Goal: Task Accomplishment & Management: Complete application form

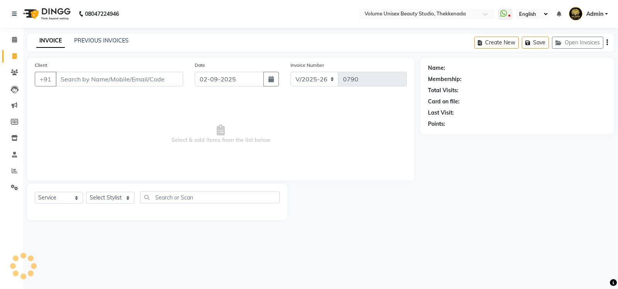
select select "7432"
select select "service"
click at [84, 80] on input "Client" at bounding box center [120, 79] width 128 height 15
type input "9061797825"
click at [171, 80] on span "Add Client" at bounding box center [163, 79] width 31 height 8
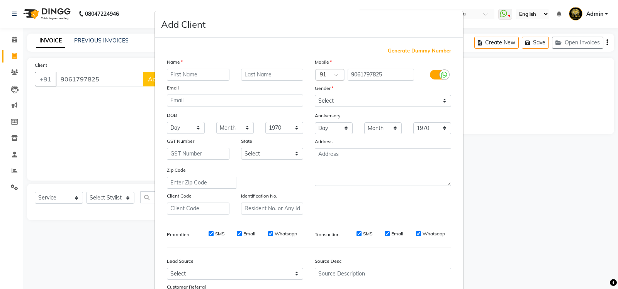
click at [206, 72] on input "text" at bounding box center [198, 75] width 63 height 12
type input "Yadu"
type input "Krishnan"
click at [442, 100] on select "Select [DEMOGRAPHIC_DATA] [DEMOGRAPHIC_DATA] Other Prefer Not To Say" at bounding box center [383, 101] width 136 height 12
select select "[DEMOGRAPHIC_DATA]"
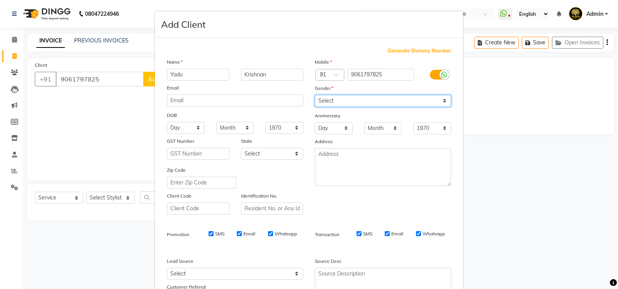
click at [315, 95] on select "Select [DEMOGRAPHIC_DATA] [DEMOGRAPHIC_DATA] Other Prefer Not To Say" at bounding box center [383, 101] width 136 height 12
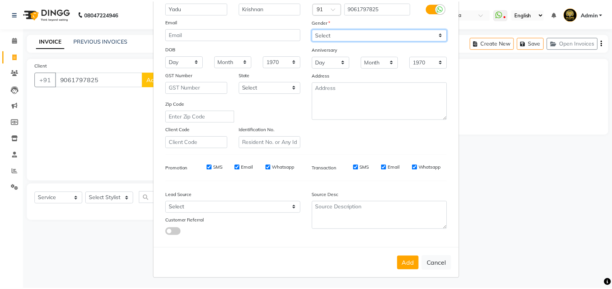
scroll to position [67, 0]
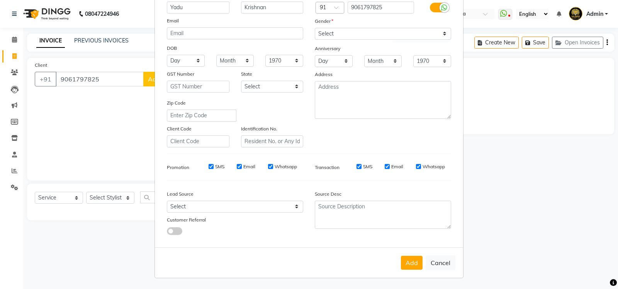
click at [411, 259] on button "Add" at bounding box center [412, 263] width 22 height 14
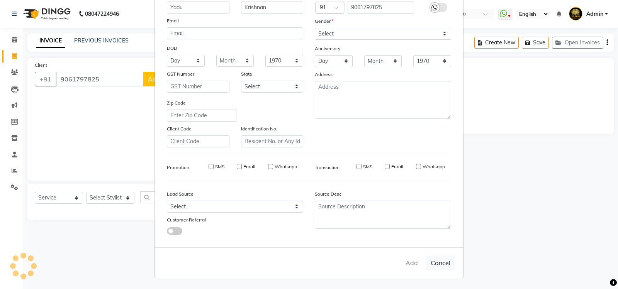
select select
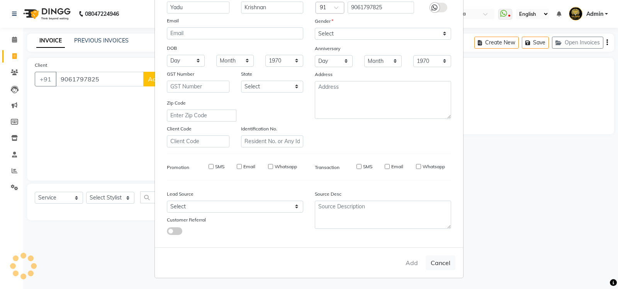
select select
checkbox input "false"
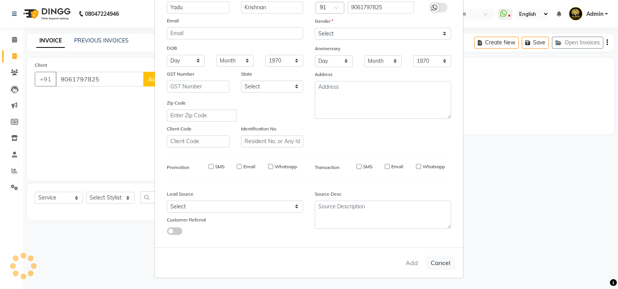
checkbox input "false"
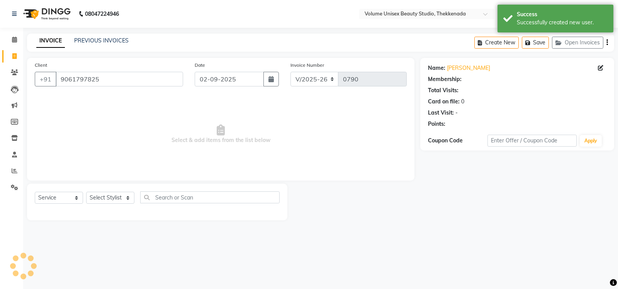
select select "1: Object"
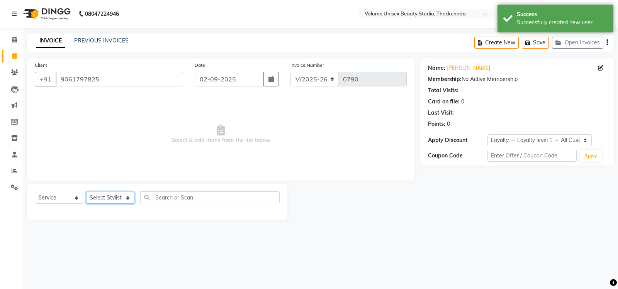
click at [129, 198] on select "Select Stylist [PERSON_NAME] [PERSON_NAME] [PERSON_NAME] [PERSON_NAME] [PERSON_…" at bounding box center [110, 198] width 48 height 12
select select "89481"
click at [86, 192] on select "Select Stylist [PERSON_NAME] [PERSON_NAME] [PERSON_NAME] [PERSON_NAME] [PERSON_…" at bounding box center [110, 198] width 48 height 12
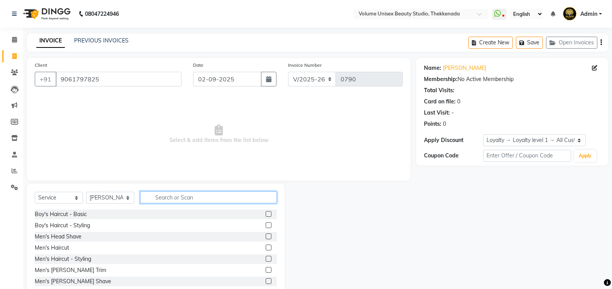
click at [168, 197] on input "text" at bounding box center [208, 198] width 137 height 12
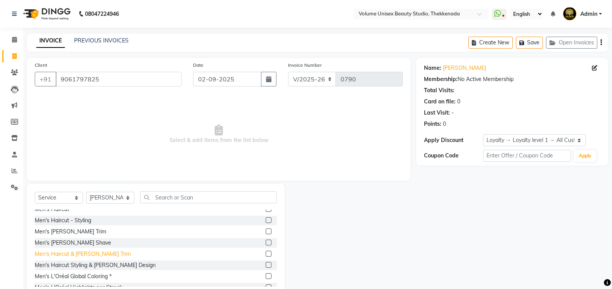
click at [75, 255] on div "Men's Haircut & [PERSON_NAME] Trim" at bounding box center [83, 254] width 96 height 8
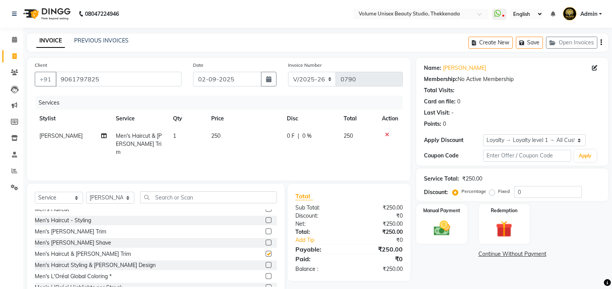
checkbox input "false"
click at [439, 227] on img at bounding box center [441, 229] width 27 height 20
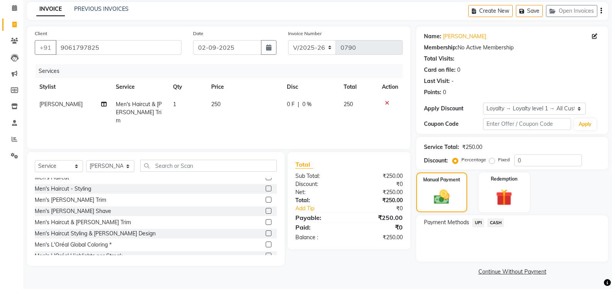
click at [479, 224] on span "UPI" at bounding box center [479, 223] width 12 height 9
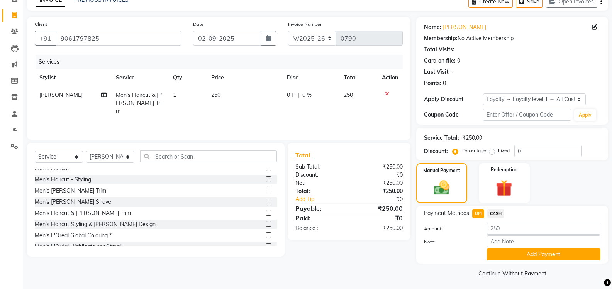
scroll to position [43, 0]
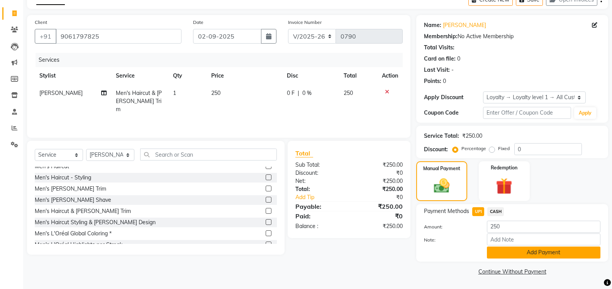
click at [499, 253] on button "Add Payment" at bounding box center [544, 253] width 114 height 12
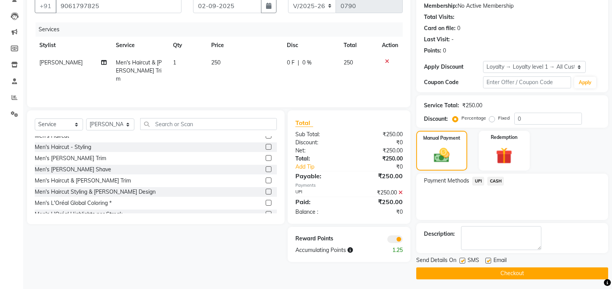
scroll to position [75, 0]
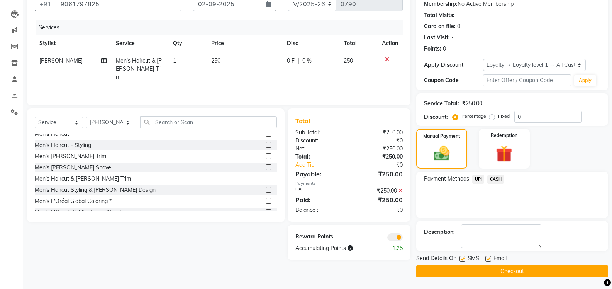
click at [477, 272] on button "Checkout" at bounding box center [513, 272] width 192 height 12
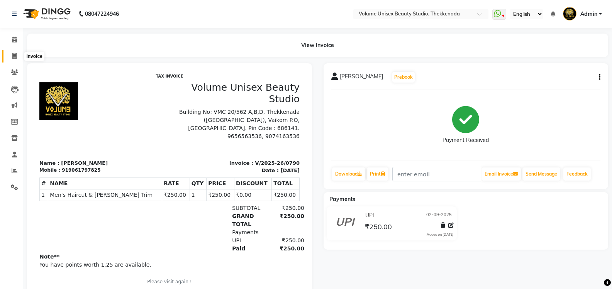
click at [13, 56] on icon at bounding box center [14, 56] width 4 height 6
select select "service"
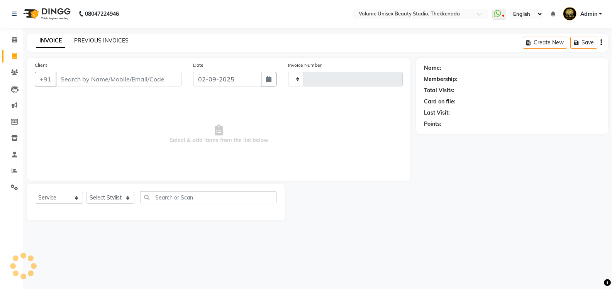
type input "0791"
select select "7432"
click at [98, 37] on link "PREVIOUS INVOICES" at bounding box center [101, 40] width 54 height 7
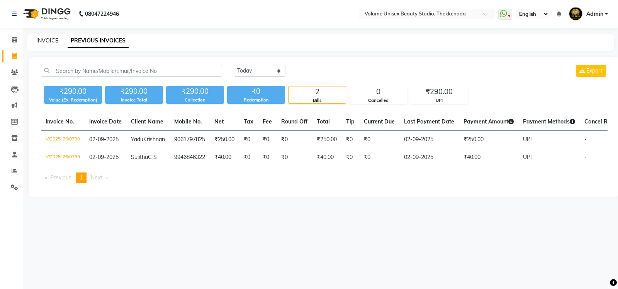
click at [45, 40] on link "INVOICE" at bounding box center [47, 40] width 22 height 7
select select "service"
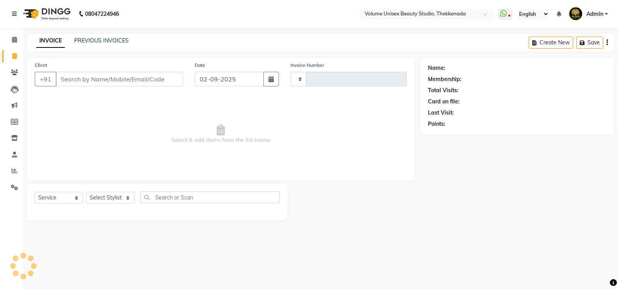
type input "0791"
select select "7432"
click at [81, 82] on input "Client" at bounding box center [120, 79] width 128 height 15
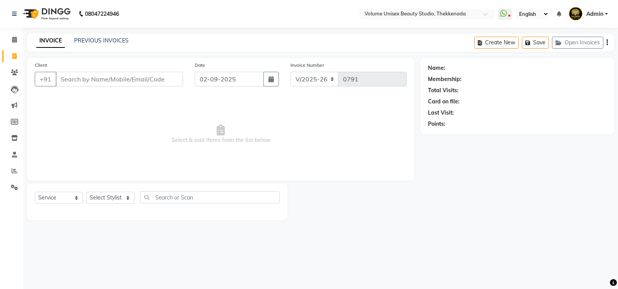
click at [85, 78] on input "Client" at bounding box center [120, 79] width 128 height 15
click at [102, 79] on input "Client" at bounding box center [120, 79] width 128 height 15
click at [124, 81] on input "Client" at bounding box center [120, 79] width 128 height 15
type input "9895785385"
click at [162, 78] on span "Add Client" at bounding box center [163, 79] width 31 height 8
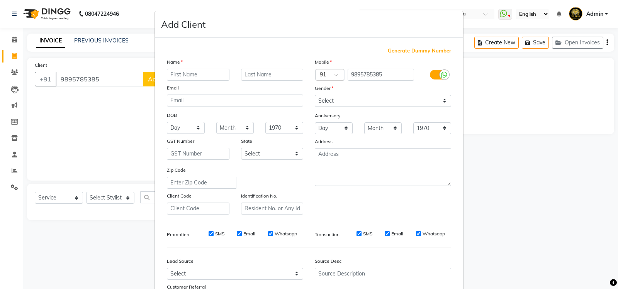
click at [180, 77] on input "text" at bounding box center [198, 75] width 63 height 12
type input "Kannan"
click at [442, 100] on select "Select [DEMOGRAPHIC_DATA] [DEMOGRAPHIC_DATA] Other Prefer Not To Say" at bounding box center [383, 101] width 136 height 12
select select "[DEMOGRAPHIC_DATA]"
click at [315, 95] on select "Select [DEMOGRAPHIC_DATA] [DEMOGRAPHIC_DATA] Other Prefer Not To Say" at bounding box center [383, 101] width 136 height 12
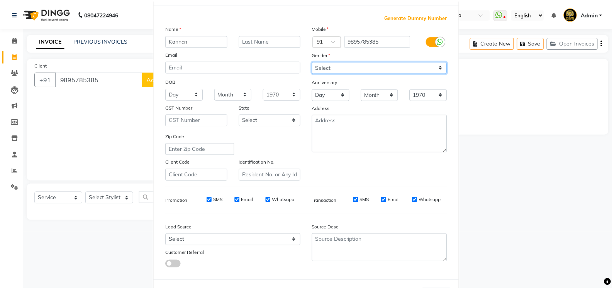
scroll to position [67, 0]
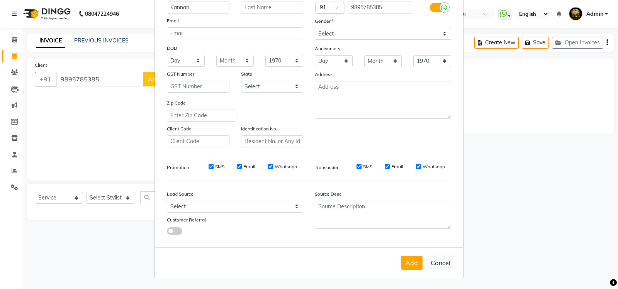
click at [411, 262] on button "Add" at bounding box center [412, 263] width 22 height 14
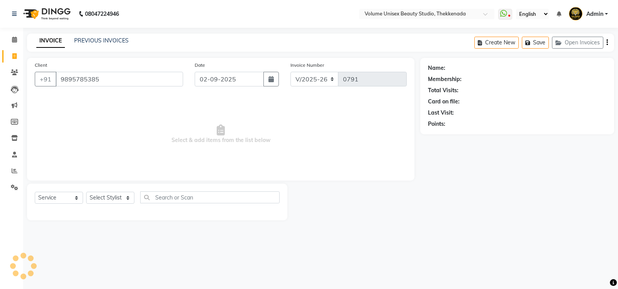
select select
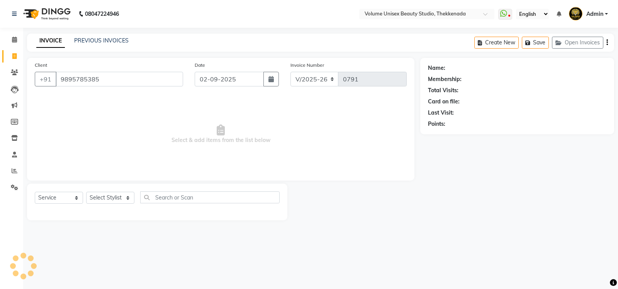
select select
checkbox input "false"
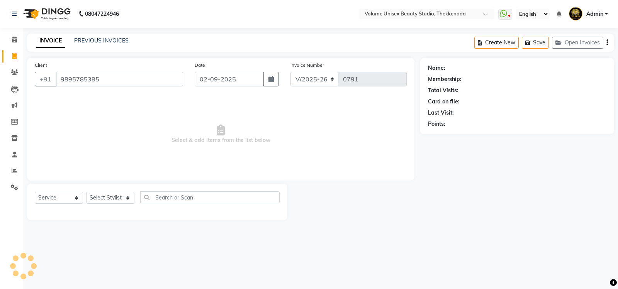
checkbox input "false"
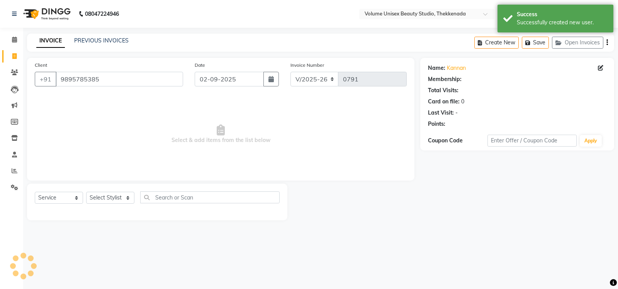
select select "1: Object"
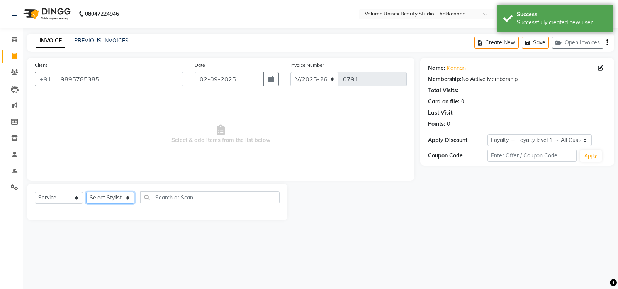
click at [128, 198] on select "Select Stylist [PERSON_NAME] [PERSON_NAME] [PERSON_NAME] [PERSON_NAME] [PERSON_…" at bounding box center [110, 198] width 48 height 12
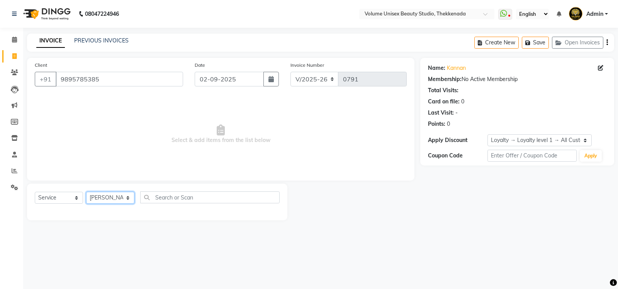
click at [86, 192] on select "Select Stylist [PERSON_NAME] [PERSON_NAME] [PERSON_NAME] [PERSON_NAME] [PERSON_…" at bounding box center [110, 198] width 48 height 12
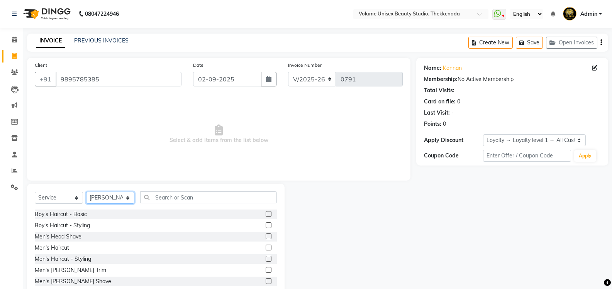
click at [127, 199] on select "Select Stylist [PERSON_NAME] [PERSON_NAME] [PERSON_NAME] [PERSON_NAME] [PERSON_…" at bounding box center [110, 198] width 48 height 12
select select "65214"
click at [86, 192] on select "Select Stylist [PERSON_NAME] [PERSON_NAME] [PERSON_NAME] [PERSON_NAME] [PERSON_…" at bounding box center [110, 198] width 48 height 12
click at [61, 250] on div "Men's Haircut" at bounding box center [52, 248] width 34 height 8
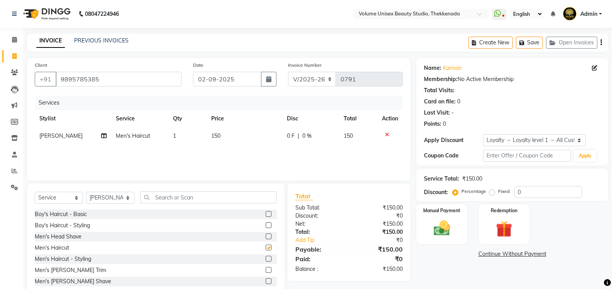
checkbox input "false"
click at [77, 212] on div "Boy's Haircut - Basic" at bounding box center [61, 215] width 52 height 8
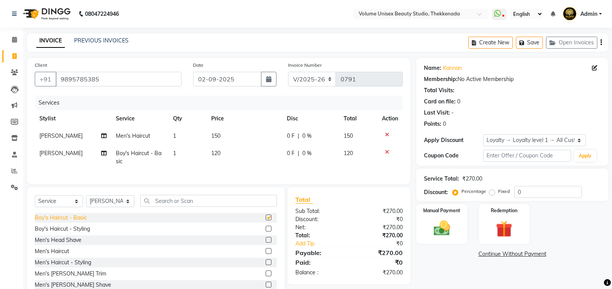
checkbox input "false"
click at [385, 133] on icon at bounding box center [387, 134] width 4 height 5
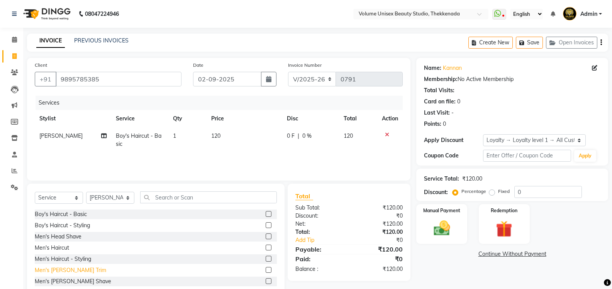
scroll to position [39, 0]
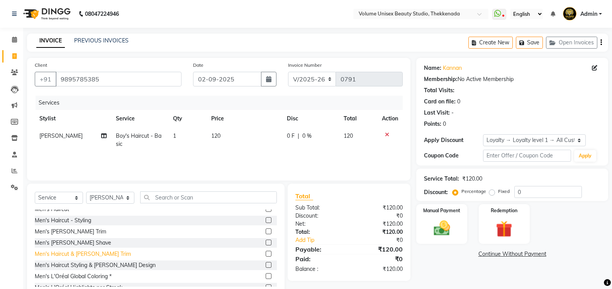
click at [85, 252] on div "Men's Haircut & [PERSON_NAME] Trim" at bounding box center [83, 254] width 96 height 8
checkbox input "false"
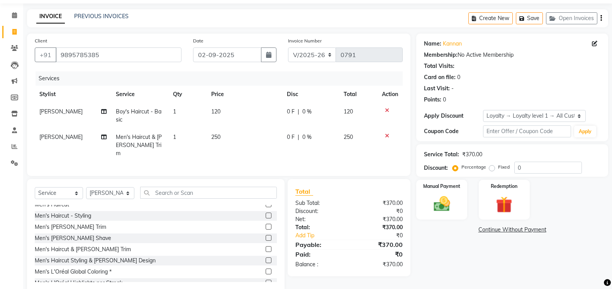
scroll to position [37, 0]
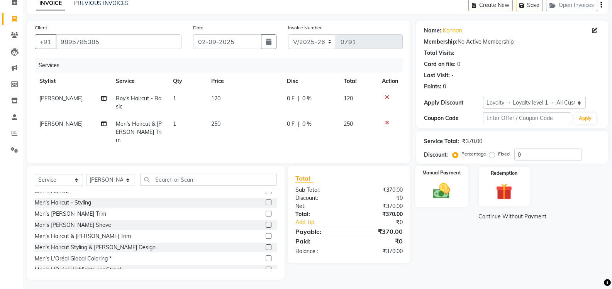
click at [445, 191] on img at bounding box center [441, 191] width 27 height 20
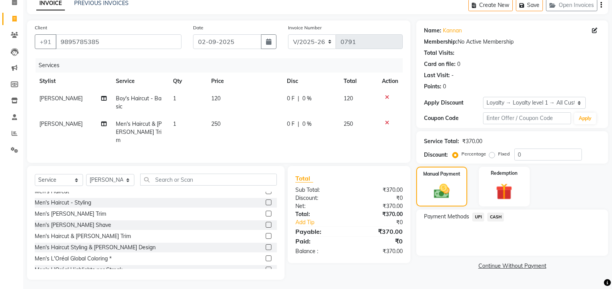
click at [479, 218] on span "UPI" at bounding box center [479, 217] width 12 height 9
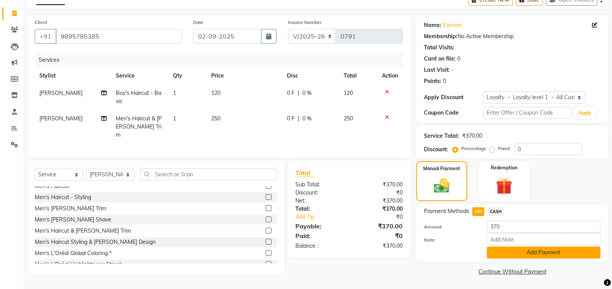
click at [499, 254] on button "Add Payment" at bounding box center [544, 253] width 114 height 12
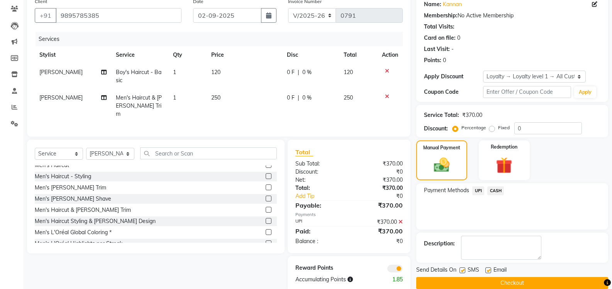
scroll to position [75, 0]
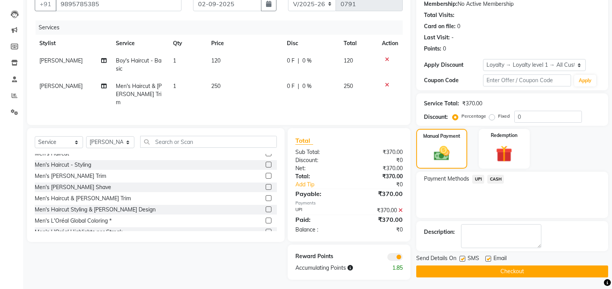
click at [495, 272] on button "Checkout" at bounding box center [513, 272] width 192 height 12
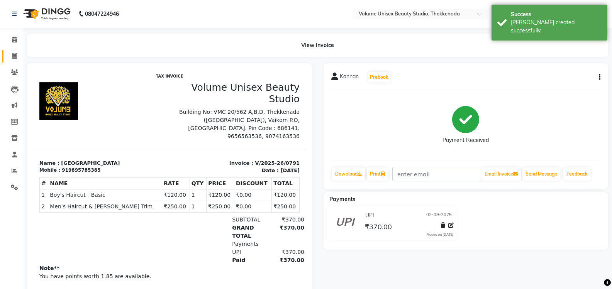
click at [15, 55] on icon at bounding box center [14, 56] width 4 height 6
select select "service"
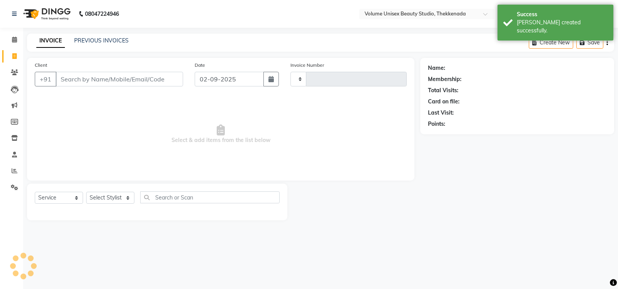
type input "0792"
select select "7432"
drag, startPoint x: 85, startPoint y: 78, endPoint x: 78, endPoint y: 81, distance: 6.6
click at [84, 79] on input "Client" at bounding box center [120, 79] width 128 height 15
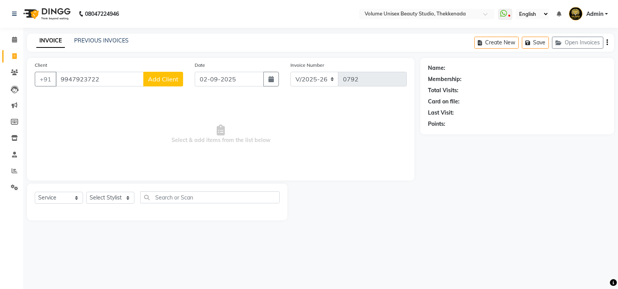
type input "9947923722"
click at [155, 80] on span "Add Client" at bounding box center [163, 79] width 31 height 8
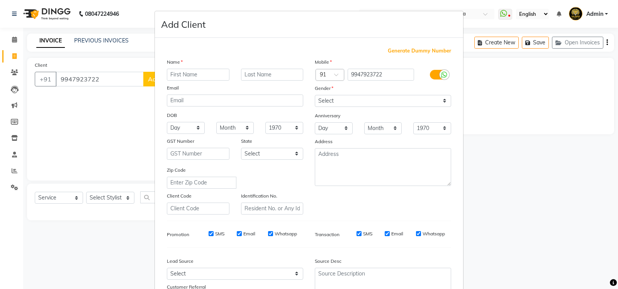
click at [196, 76] on input "text" at bounding box center [198, 75] width 63 height 12
type input "[PERSON_NAME]"
type input "Krishnan"
click at [444, 101] on select "Select [DEMOGRAPHIC_DATA] [DEMOGRAPHIC_DATA] Other Prefer Not To Say" at bounding box center [383, 101] width 136 height 12
select select "[DEMOGRAPHIC_DATA]"
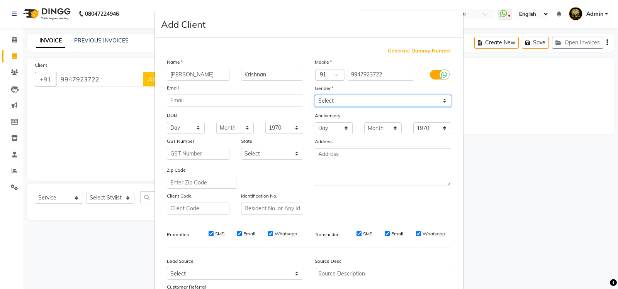
click at [315, 95] on select "Select [DEMOGRAPHIC_DATA] [DEMOGRAPHIC_DATA] Other Prefer Not To Say" at bounding box center [383, 101] width 136 height 12
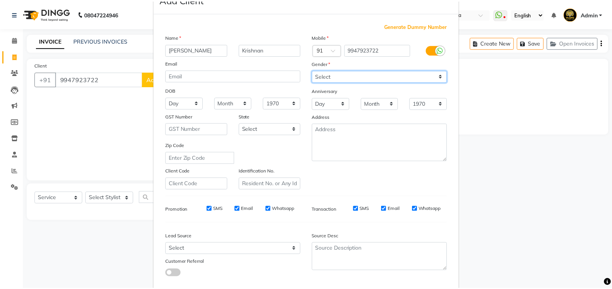
scroll to position [67, 0]
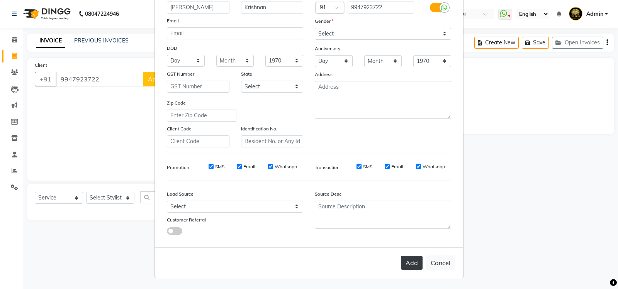
click at [413, 265] on button "Add" at bounding box center [412, 263] width 22 height 14
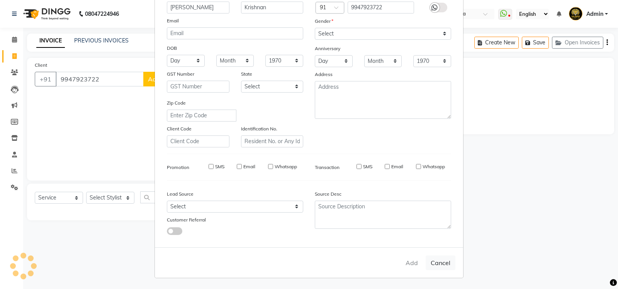
select select
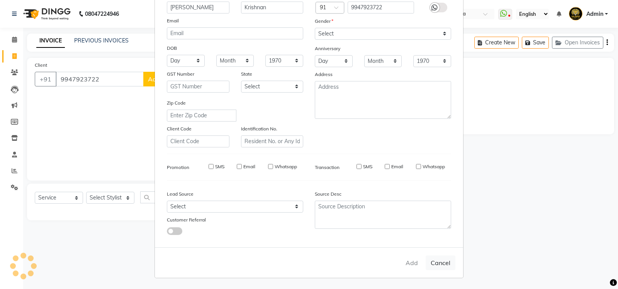
select select
checkbox input "false"
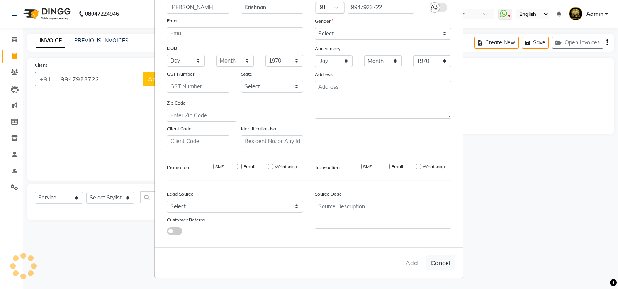
checkbox input "false"
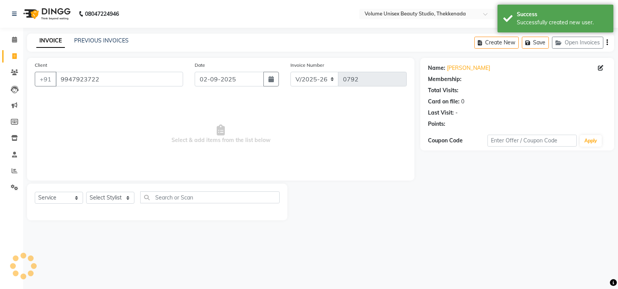
select select "1: Object"
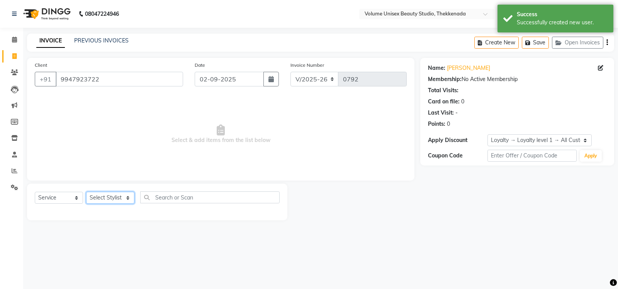
drag, startPoint x: 127, startPoint y: 201, endPoint x: 128, endPoint y: 197, distance: 4.4
click at [128, 201] on select "Select Stylist [PERSON_NAME] [PERSON_NAME] [PERSON_NAME] [PERSON_NAME] [PERSON_…" at bounding box center [110, 198] width 48 height 12
select select "89555"
click at [86, 192] on select "Select Stylist [PERSON_NAME] [PERSON_NAME] [PERSON_NAME] [PERSON_NAME] [PERSON_…" at bounding box center [110, 198] width 48 height 12
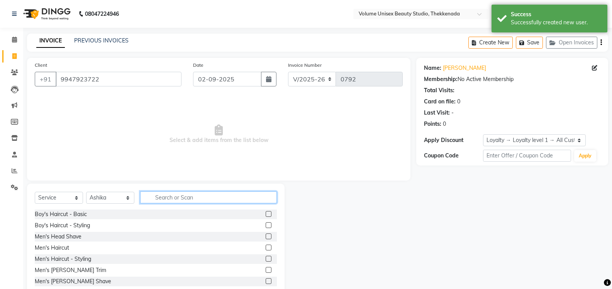
click at [166, 198] on input "text" at bounding box center [208, 198] width 137 height 12
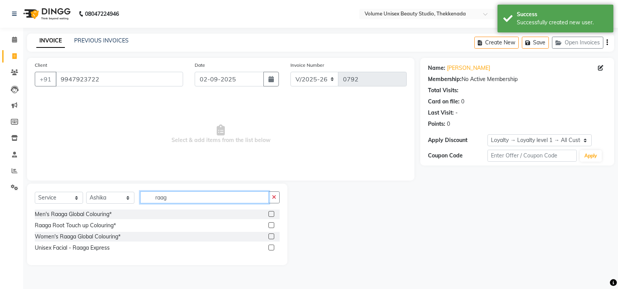
click at [173, 197] on input "raag" at bounding box center [204, 198] width 129 height 12
type input "r"
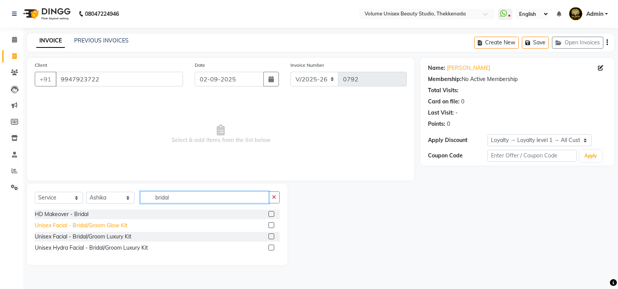
type input "bridal"
click at [89, 223] on div "Unisex Facial - Bridal/Groom Glow Kit" at bounding box center [81, 226] width 93 height 8
checkbox input "false"
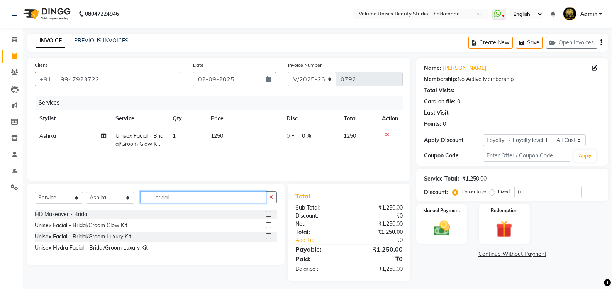
click at [179, 196] on input "bridal" at bounding box center [203, 198] width 126 height 12
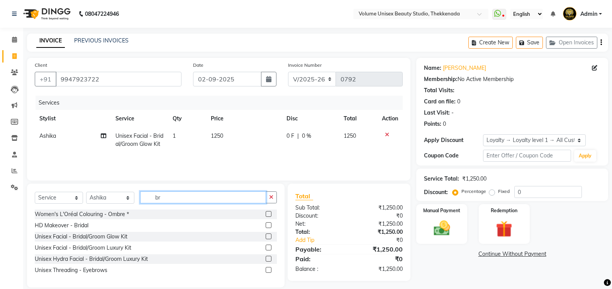
type input "b"
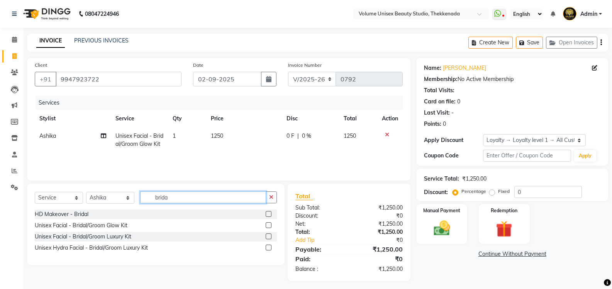
type input "bridal"
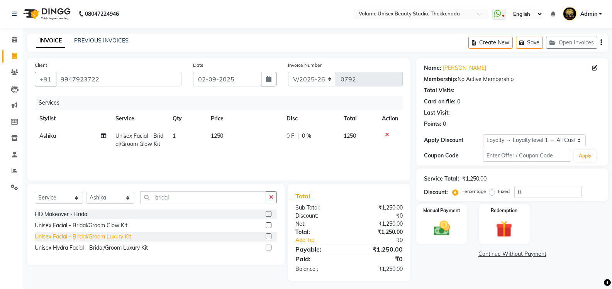
click at [100, 234] on div "Unisex Facial - Bridal/Groom Luxury Kit" at bounding box center [83, 237] width 97 height 8
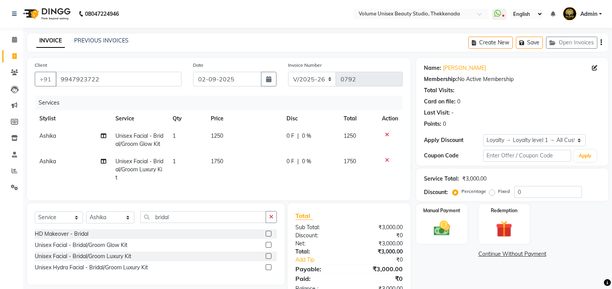
click at [387, 134] on icon at bounding box center [387, 134] width 4 height 5
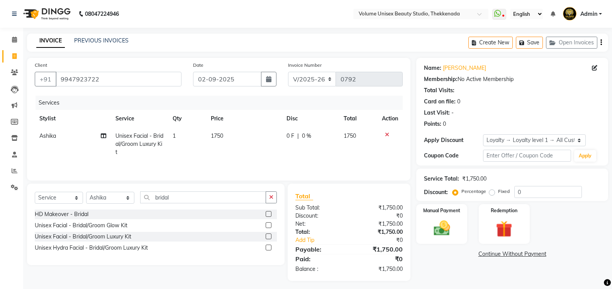
click at [110, 233] on div "Unisex Facial - Bridal/Groom Luxury Kit" at bounding box center [83, 237] width 97 height 8
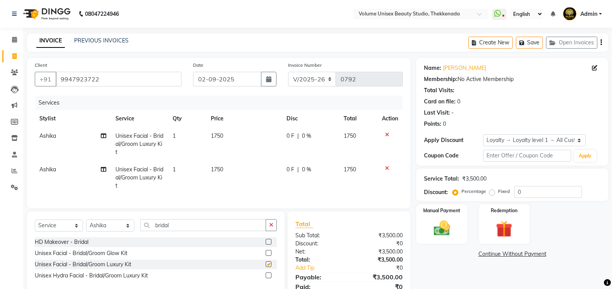
checkbox input "false"
click at [175, 230] on input "bridal" at bounding box center [203, 225] width 126 height 12
type input "b"
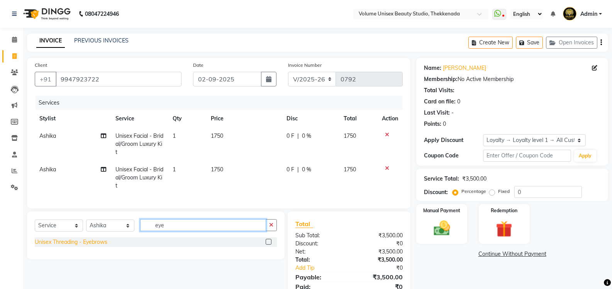
type input "eye"
click at [62, 246] on div "Unisex Threading - Eyebrows" at bounding box center [71, 242] width 73 height 8
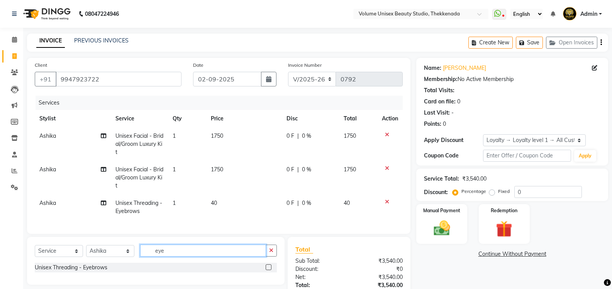
click at [172, 257] on input "eye" at bounding box center [203, 251] width 126 height 12
click at [93, 272] on div "Unisex Threading - Eyebrows" at bounding box center [71, 268] width 73 height 8
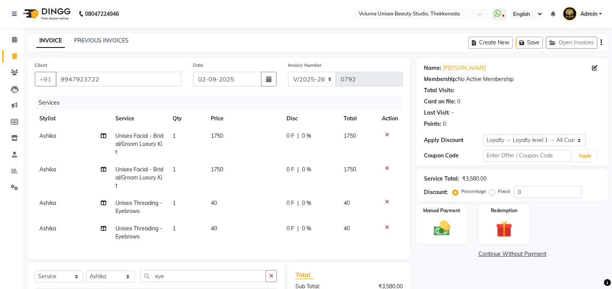
checkbox input "false"
click at [169, 282] on input "eye" at bounding box center [203, 276] width 126 height 12
type input "e"
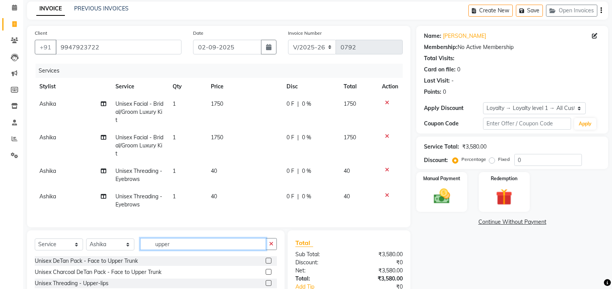
scroll to position [77, 0]
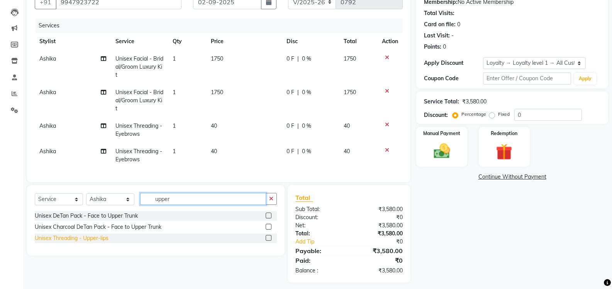
type input "upper"
click at [98, 243] on div "Unisex Threading - Upper-lips" at bounding box center [72, 239] width 74 height 8
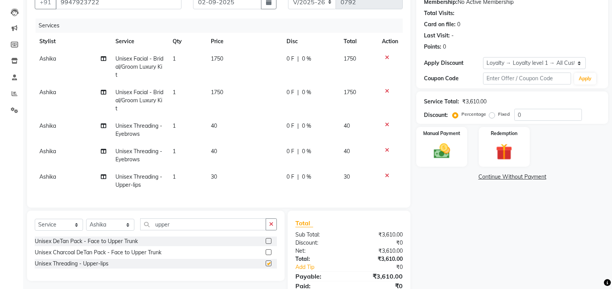
checkbox input "false"
click at [177, 231] on input "upper" at bounding box center [203, 225] width 126 height 12
type input "u"
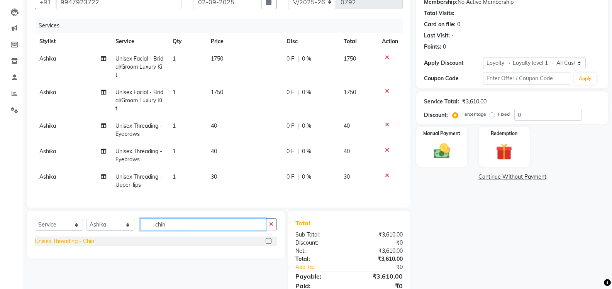
type input "chin"
click at [76, 246] on div "Unisex Threading - Chin" at bounding box center [65, 242] width 60 height 8
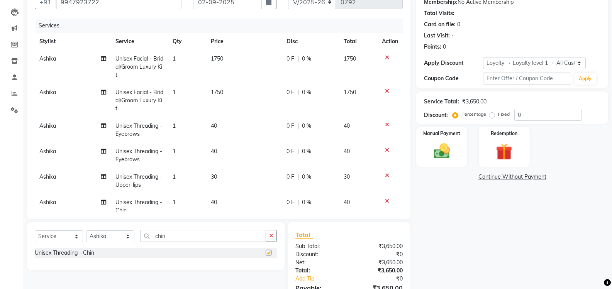
checkbox input "false"
click at [174, 236] on input "chin" at bounding box center [203, 236] width 126 height 12
type input "c"
type input "foreh"
click at [82, 252] on div "Unisex Threading - Forehead" at bounding box center [71, 253] width 72 height 8
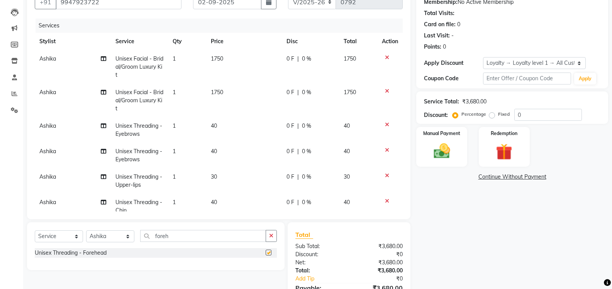
checkbox input "false"
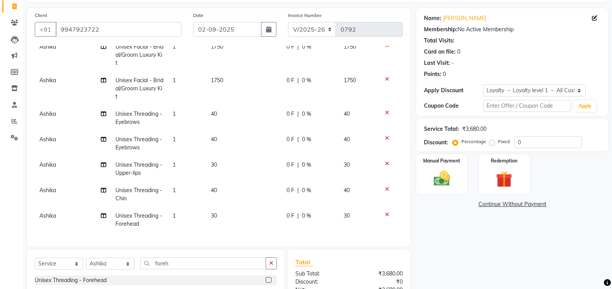
scroll to position [119, 0]
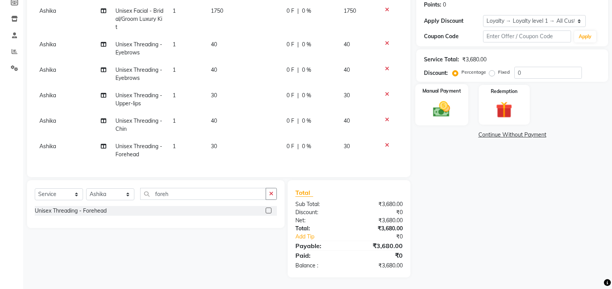
click at [442, 112] on img at bounding box center [441, 109] width 27 height 20
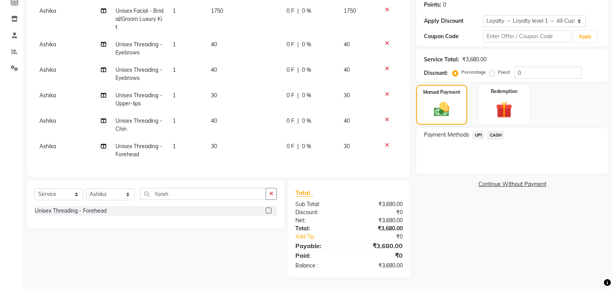
drag, startPoint x: 479, startPoint y: 135, endPoint x: 479, endPoint y: 140, distance: 5.1
click at [479, 134] on span "UPI" at bounding box center [479, 135] width 12 height 9
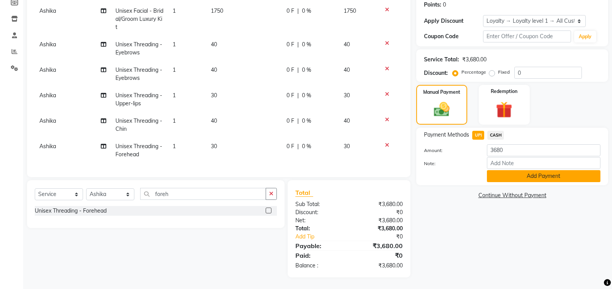
click at [507, 181] on button "Add Payment" at bounding box center [544, 176] width 114 height 12
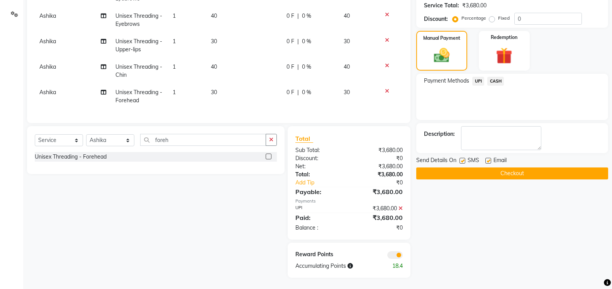
scroll to position [174, 0]
click at [525, 172] on button "Checkout" at bounding box center [513, 173] width 192 height 12
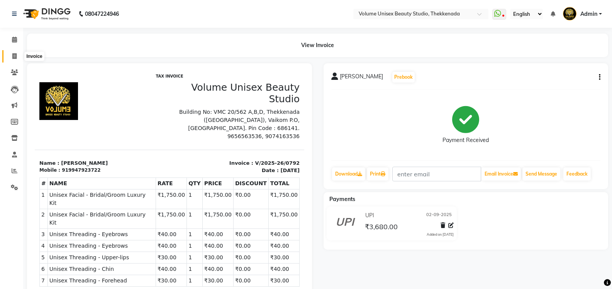
click at [15, 57] on icon at bounding box center [14, 56] width 4 height 6
select select "7432"
select select "service"
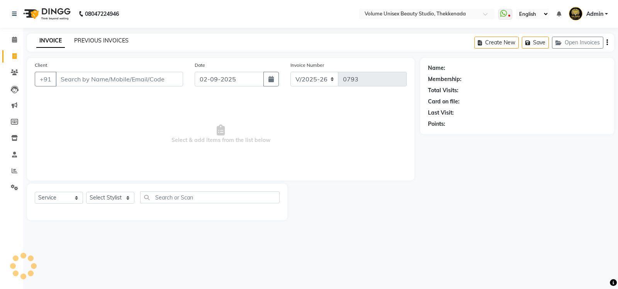
click at [102, 37] on link "PREVIOUS INVOICES" at bounding box center [101, 40] width 54 height 7
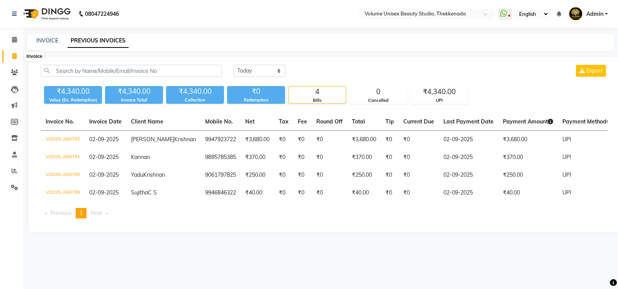
click at [18, 56] on span at bounding box center [15, 56] width 14 height 9
select select "service"
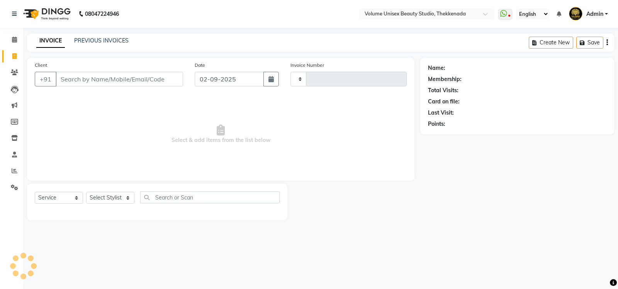
type input "0793"
select select "7432"
click at [102, 77] on input "Client" at bounding box center [120, 79] width 128 height 15
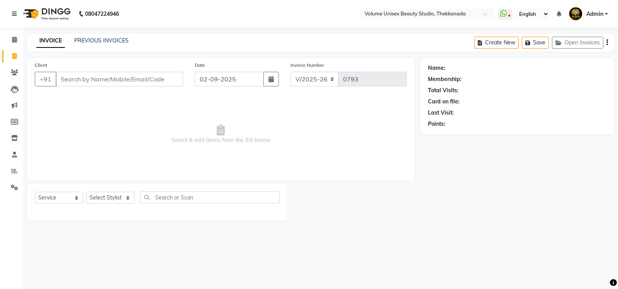
click at [102, 77] on input "Client" at bounding box center [120, 79] width 128 height 15
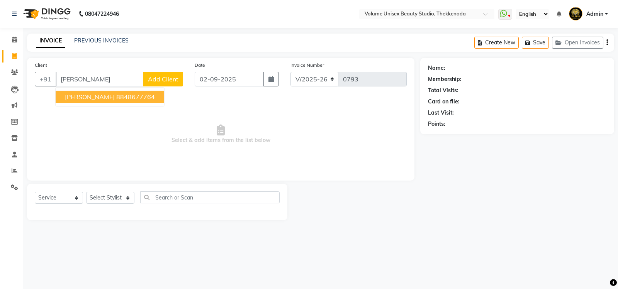
click at [99, 95] on span "[PERSON_NAME]" at bounding box center [90, 97] width 50 height 8
type input "8848677764"
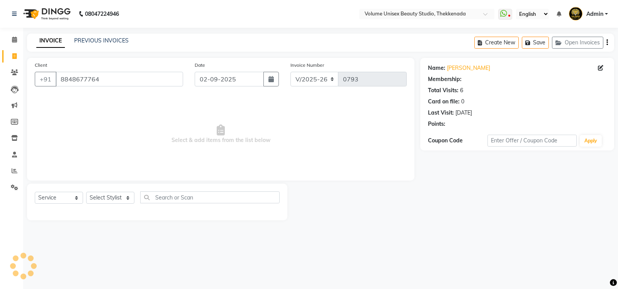
select select "1: Object"
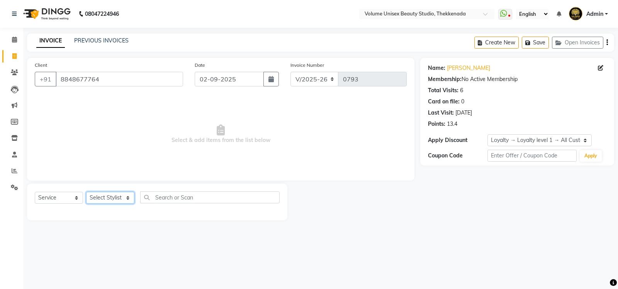
click at [127, 200] on select "Select Stylist [PERSON_NAME] [PERSON_NAME] [PERSON_NAME] [PERSON_NAME] [PERSON_…" at bounding box center [110, 198] width 48 height 12
select select "89558"
click at [86, 192] on select "Select Stylist [PERSON_NAME] [PERSON_NAME] [PERSON_NAME] [PERSON_NAME] [PERSON_…" at bounding box center [110, 198] width 48 height 12
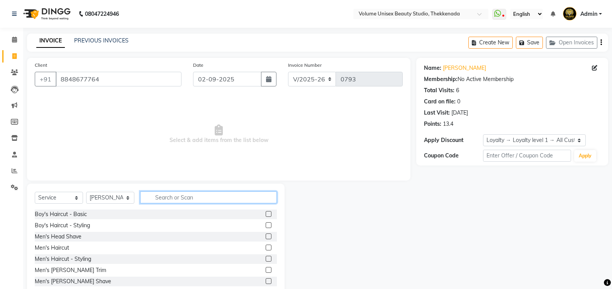
click at [173, 196] on input "text" at bounding box center [208, 198] width 137 height 12
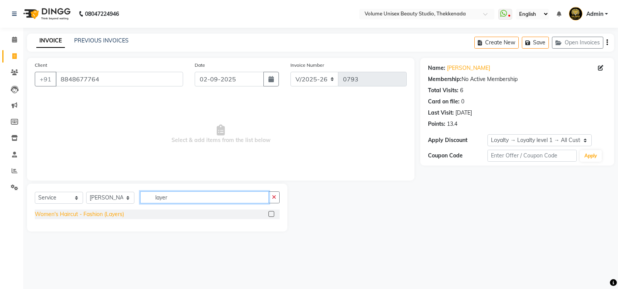
type input "layer"
click at [97, 214] on div "Women's Haircut - Fashion (Layers)" at bounding box center [79, 215] width 89 height 8
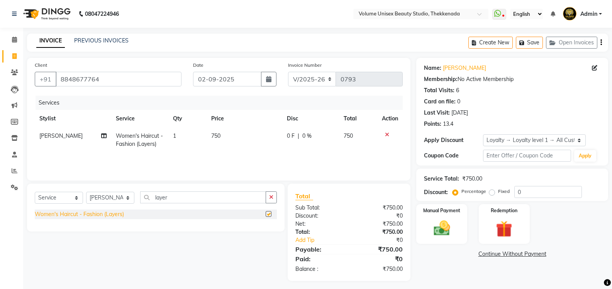
checkbox input "false"
click at [128, 198] on select "Select Stylist [PERSON_NAME] [PERSON_NAME] [PERSON_NAME] [PERSON_NAME] [PERSON_…" at bounding box center [110, 198] width 48 height 12
select select "89555"
click at [86, 192] on select "Select Stylist [PERSON_NAME] [PERSON_NAME] [PERSON_NAME] [PERSON_NAME] [PERSON_…" at bounding box center [110, 198] width 48 height 12
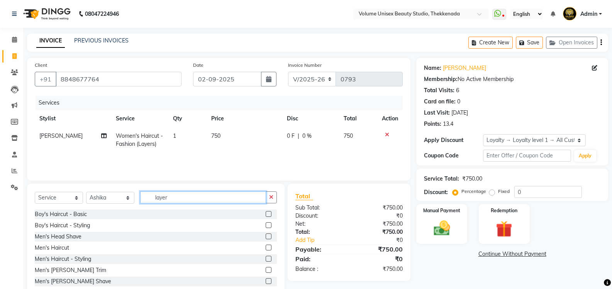
click at [171, 194] on input "layer" at bounding box center [203, 198] width 126 height 12
drag, startPoint x: 175, startPoint y: 198, endPoint x: 143, endPoint y: 199, distance: 32.5
click at [149, 199] on input "layer" at bounding box center [203, 198] width 126 height 12
type input "thread"
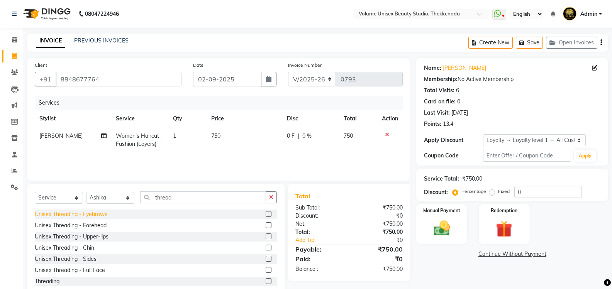
click at [91, 214] on div "Unisex Threading - Eyebrows" at bounding box center [71, 215] width 73 height 8
checkbox input "false"
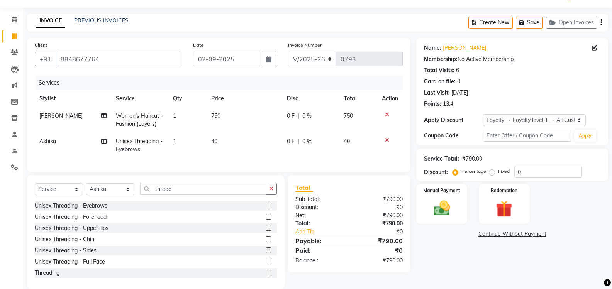
scroll to position [37, 0]
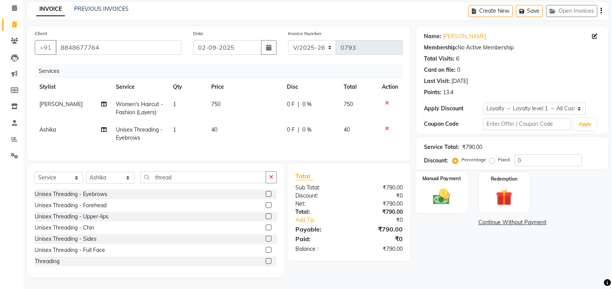
click at [446, 194] on img at bounding box center [441, 197] width 27 height 20
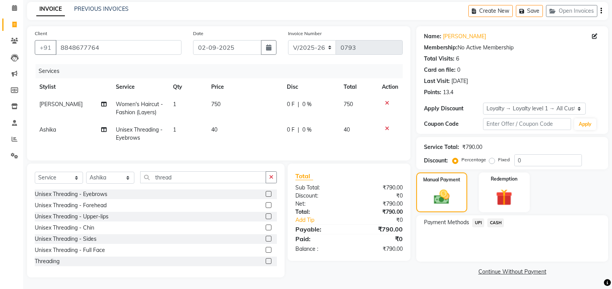
click at [479, 219] on span "UPI" at bounding box center [479, 223] width 12 height 9
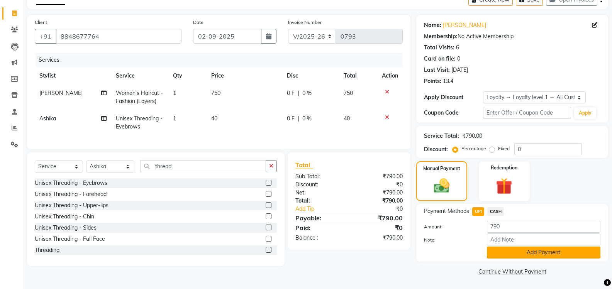
click at [507, 256] on button "Add Payment" at bounding box center [544, 253] width 114 height 12
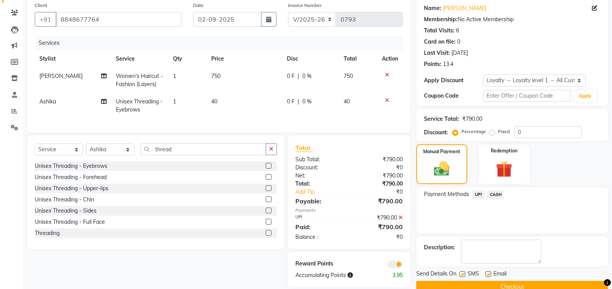
scroll to position [75, 0]
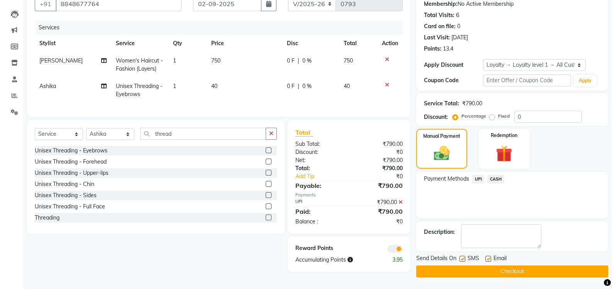
click at [505, 270] on button "Checkout" at bounding box center [513, 272] width 192 height 12
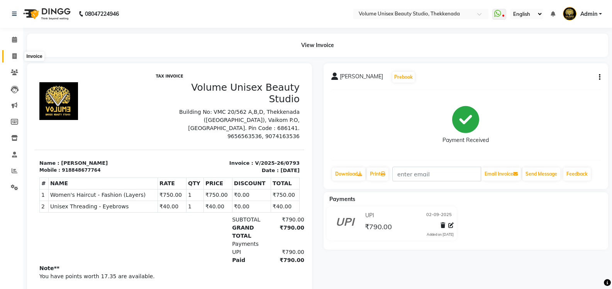
click at [14, 54] on icon at bounding box center [14, 56] width 4 height 6
select select "service"
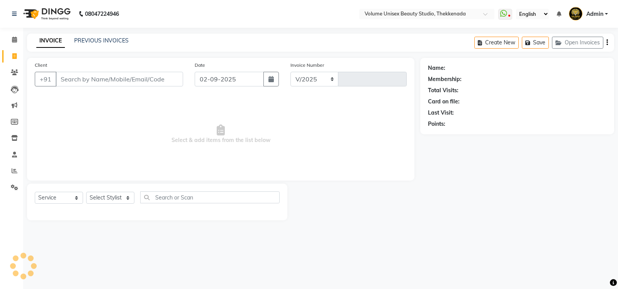
select select "7432"
type input "0794"
click at [73, 80] on input "Client" at bounding box center [120, 79] width 128 height 15
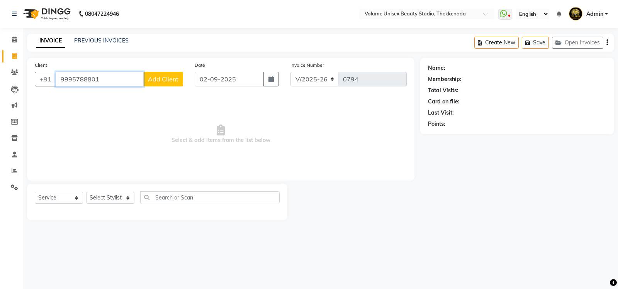
type input "9995788801"
click at [178, 78] on span "Add Client" at bounding box center [163, 79] width 31 height 8
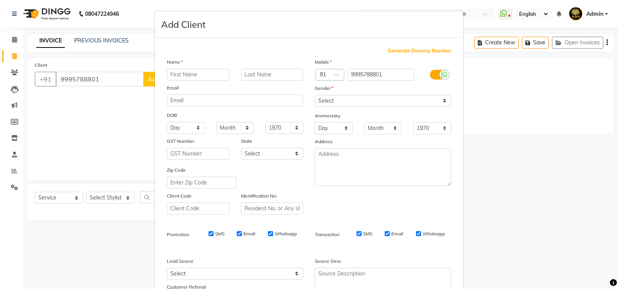
drag, startPoint x: 176, startPoint y: 74, endPoint x: 172, endPoint y: 70, distance: 5.2
click at [175, 74] on input "text" at bounding box center [198, 75] width 63 height 12
type input "Nijo"
type input "[PERSON_NAME]"
click at [444, 103] on select "Select [DEMOGRAPHIC_DATA] [DEMOGRAPHIC_DATA] Other Prefer Not To Say" at bounding box center [383, 101] width 136 height 12
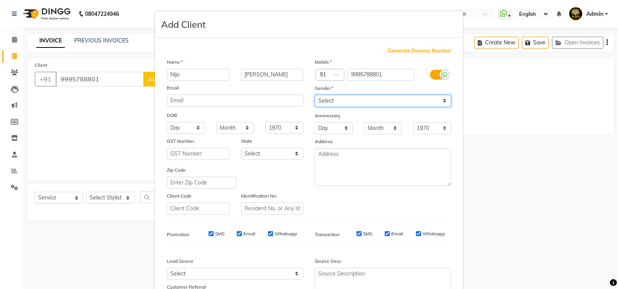
select select "[DEMOGRAPHIC_DATA]"
click at [315, 95] on select "Select [DEMOGRAPHIC_DATA] [DEMOGRAPHIC_DATA] Other Prefer Not To Say" at bounding box center [383, 101] width 136 height 12
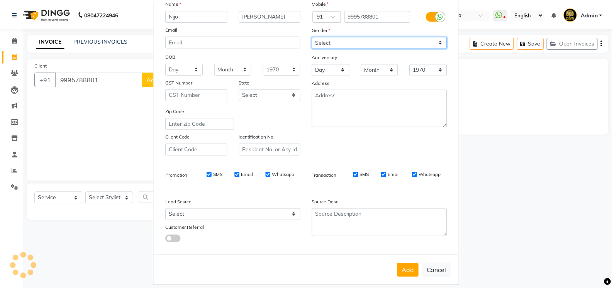
scroll to position [67, 0]
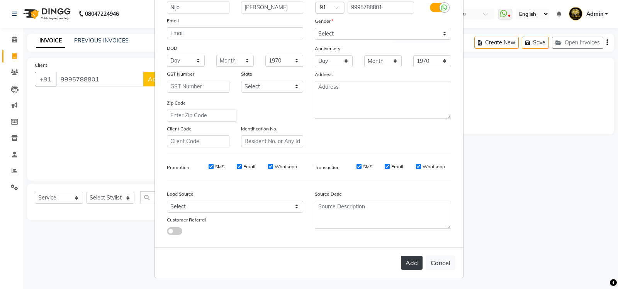
click at [411, 264] on button "Add" at bounding box center [412, 263] width 22 height 14
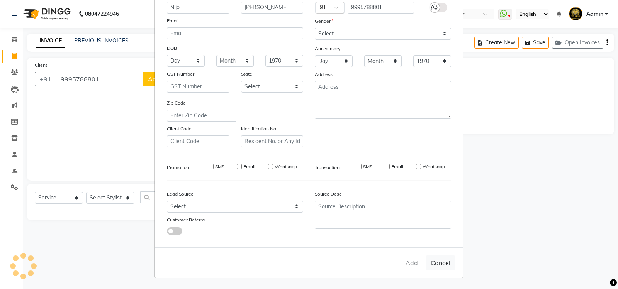
select select
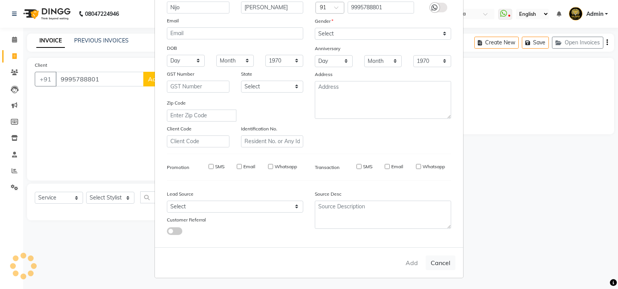
select select
checkbox input "false"
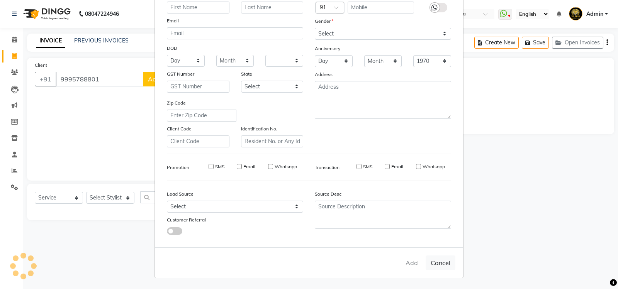
checkbox input "false"
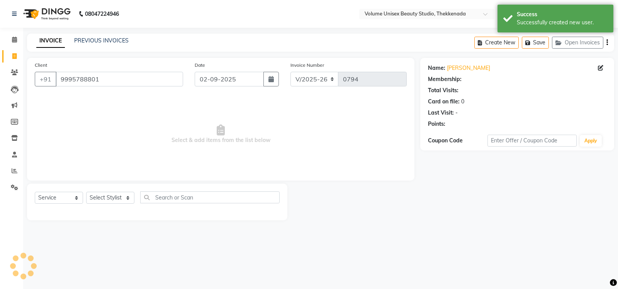
select select "1: Object"
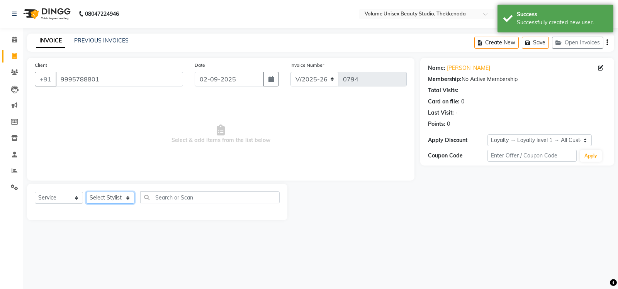
click at [128, 198] on select "Select Stylist [PERSON_NAME] [PERSON_NAME] [PERSON_NAME] [PERSON_NAME] [PERSON_…" at bounding box center [110, 198] width 48 height 12
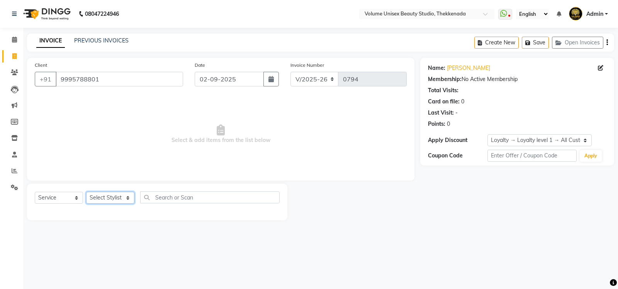
select select "89481"
click at [86, 192] on select "Select Stylist [PERSON_NAME] [PERSON_NAME] [PERSON_NAME] [PERSON_NAME] [PERSON_…" at bounding box center [110, 198] width 48 height 12
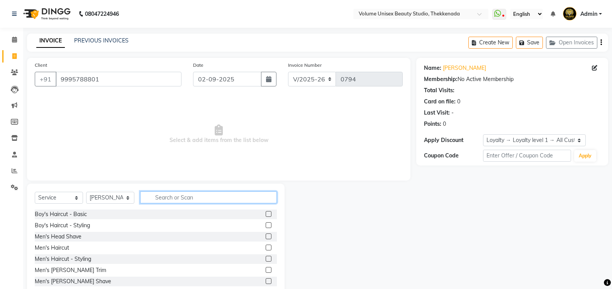
click at [181, 201] on input "text" at bounding box center [208, 198] width 137 height 12
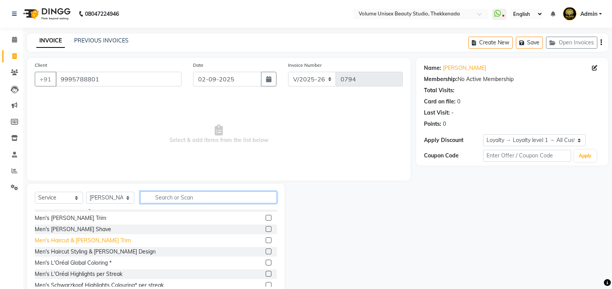
scroll to position [39, 0]
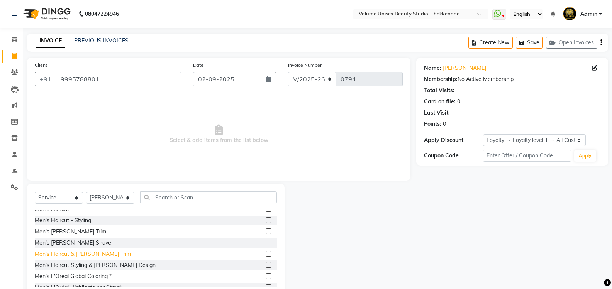
click at [75, 257] on div "Men's Haircut & [PERSON_NAME] Trim" at bounding box center [83, 254] width 96 height 8
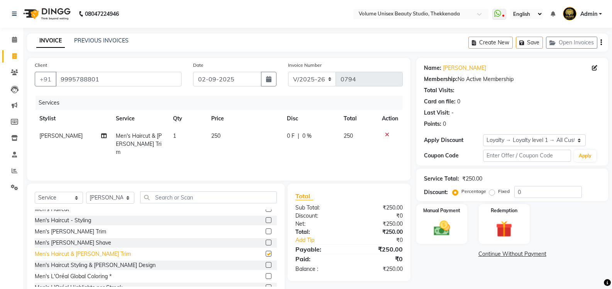
checkbox input "false"
click at [449, 232] on img at bounding box center [441, 229] width 27 height 20
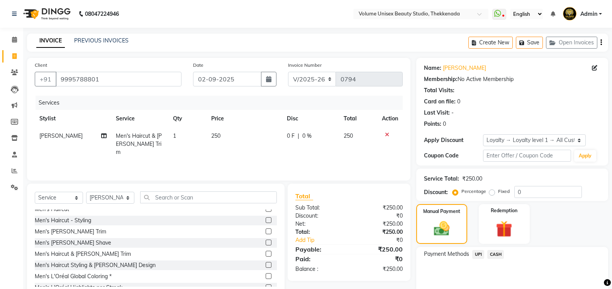
click at [479, 256] on span "UPI" at bounding box center [479, 254] width 12 height 9
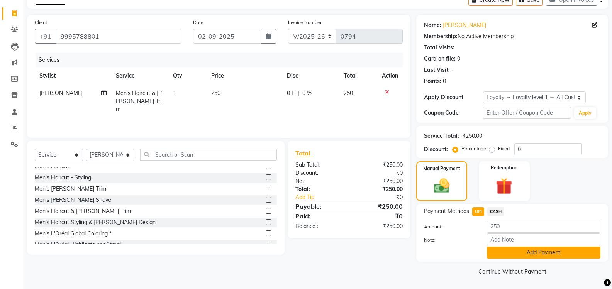
click at [516, 255] on button "Add Payment" at bounding box center [544, 253] width 114 height 12
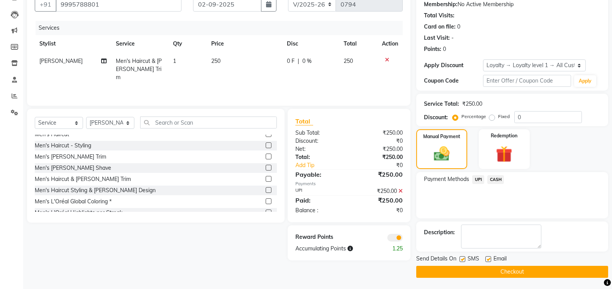
scroll to position [75, 0]
click at [461, 271] on button "Checkout" at bounding box center [513, 272] width 192 height 12
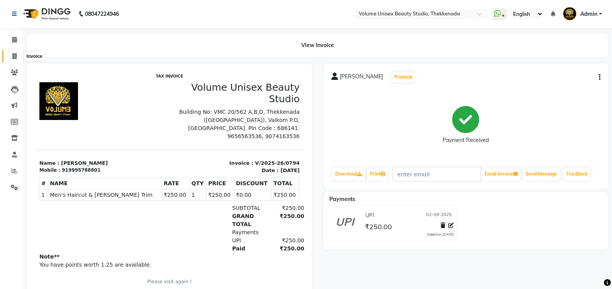
click at [17, 55] on span at bounding box center [15, 56] width 14 height 9
select select "7432"
select select "service"
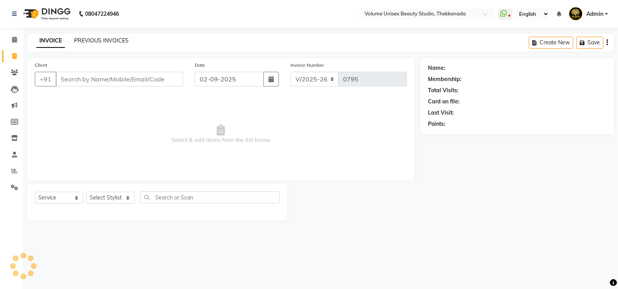
click at [89, 40] on link "PREVIOUS INVOICES" at bounding box center [101, 40] width 54 height 7
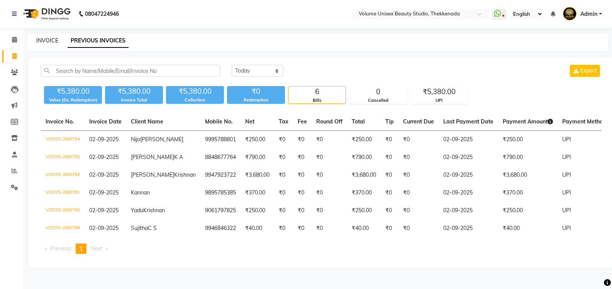
click at [44, 37] on link "INVOICE" at bounding box center [47, 40] width 22 height 7
select select "7432"
select select "service"
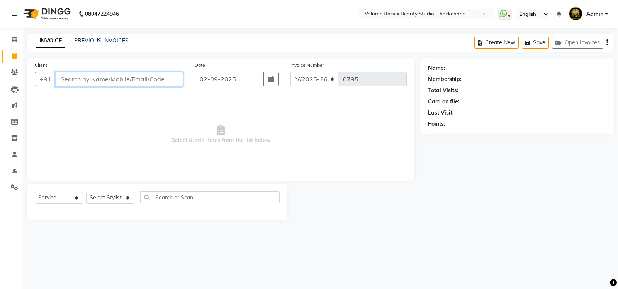
click at [88, 80] on input "Client" at bounding box center [120, 79] width 128 height 15
